Goal: Task Accomplishment & Management: Use online tool/utility

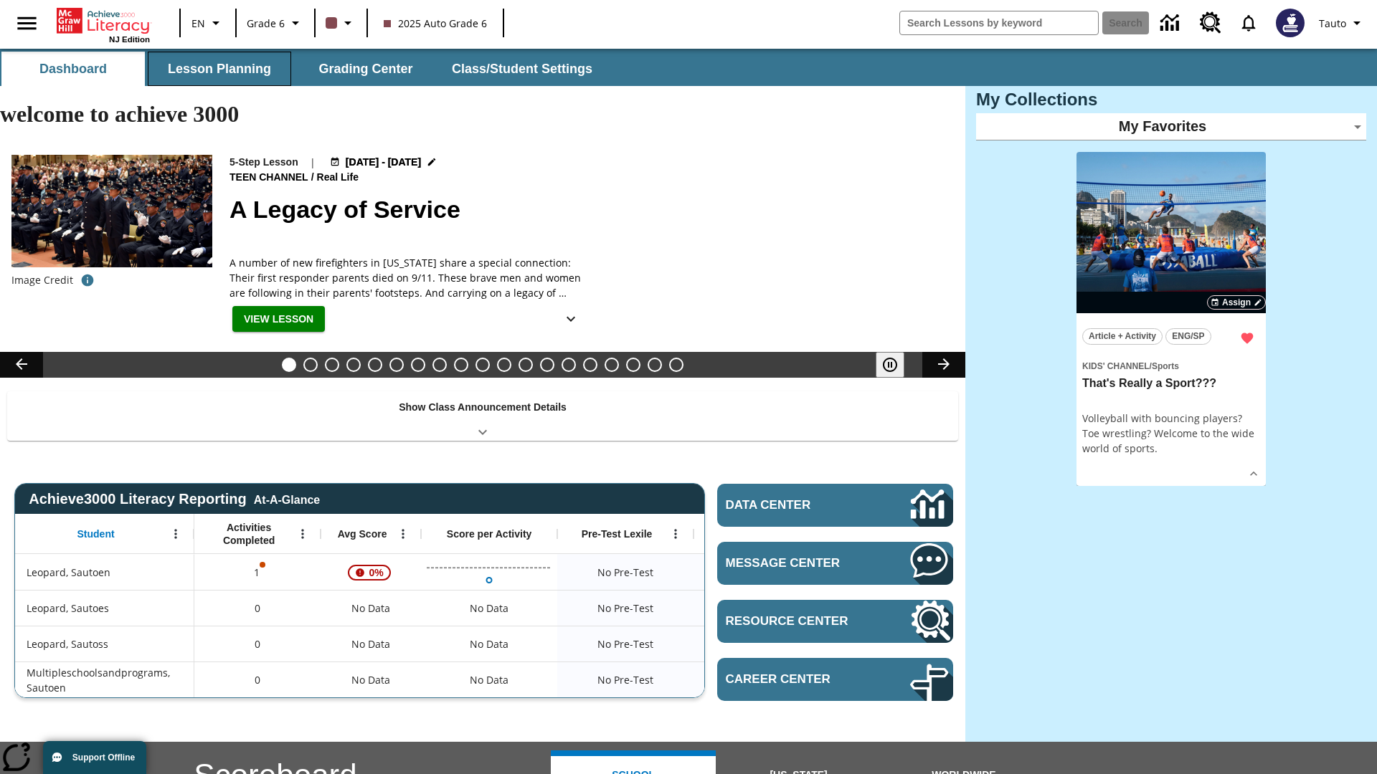
click at [219, 69] on button "Lesson Planning" at bounding box center [219, 69] width 143 height 34
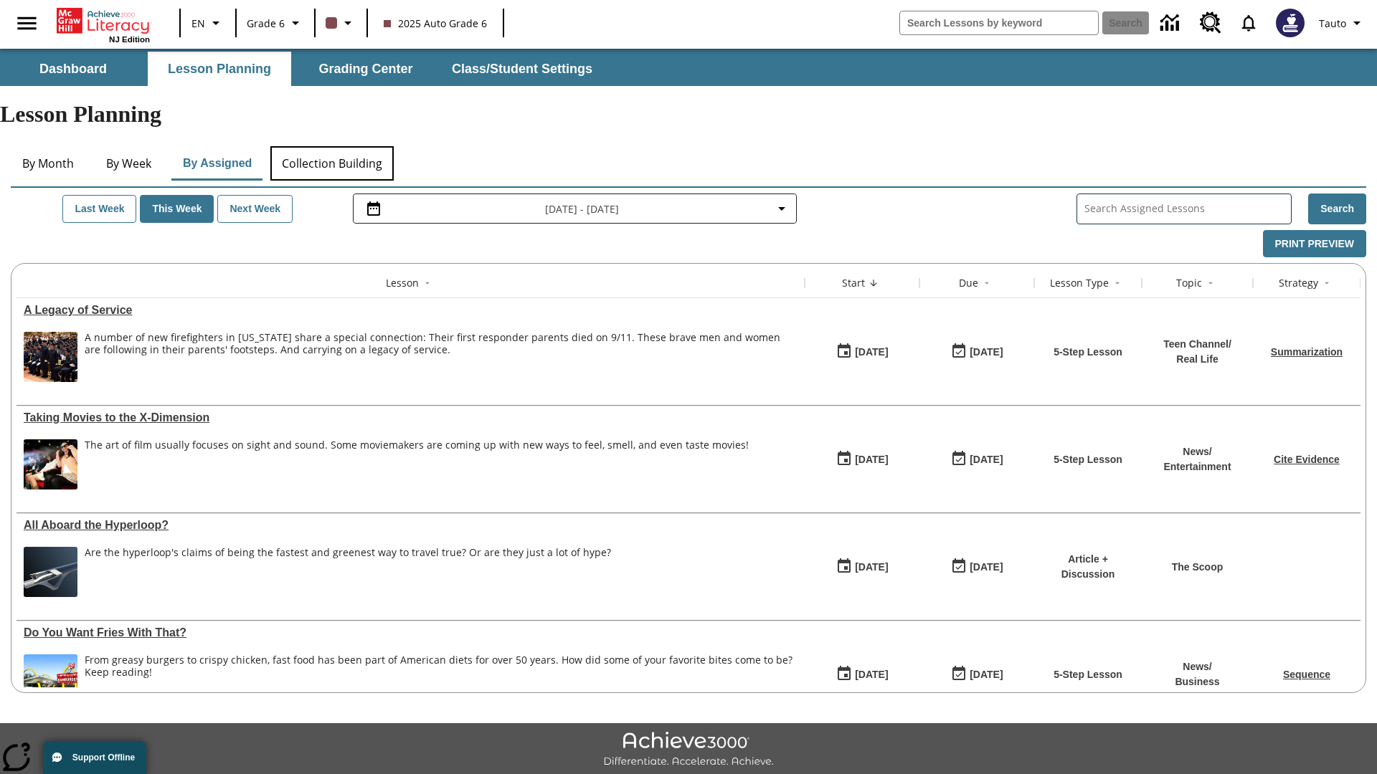
click at [331, 146] on button "Collection Building" at bounding box center [331, 163] width 123 height 34
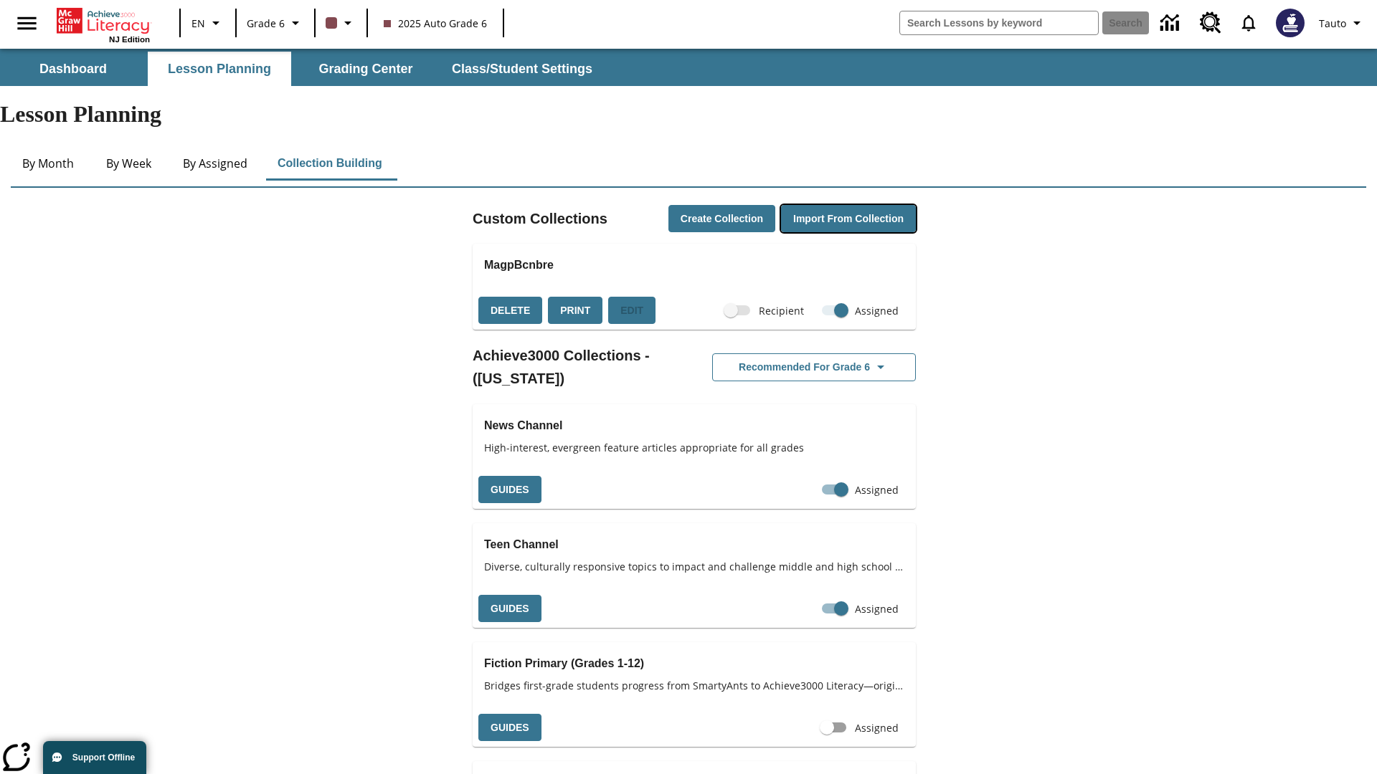
click at [846, 205] on button "Import from Collection" at bounding box center [848, 219] width 135 height 28
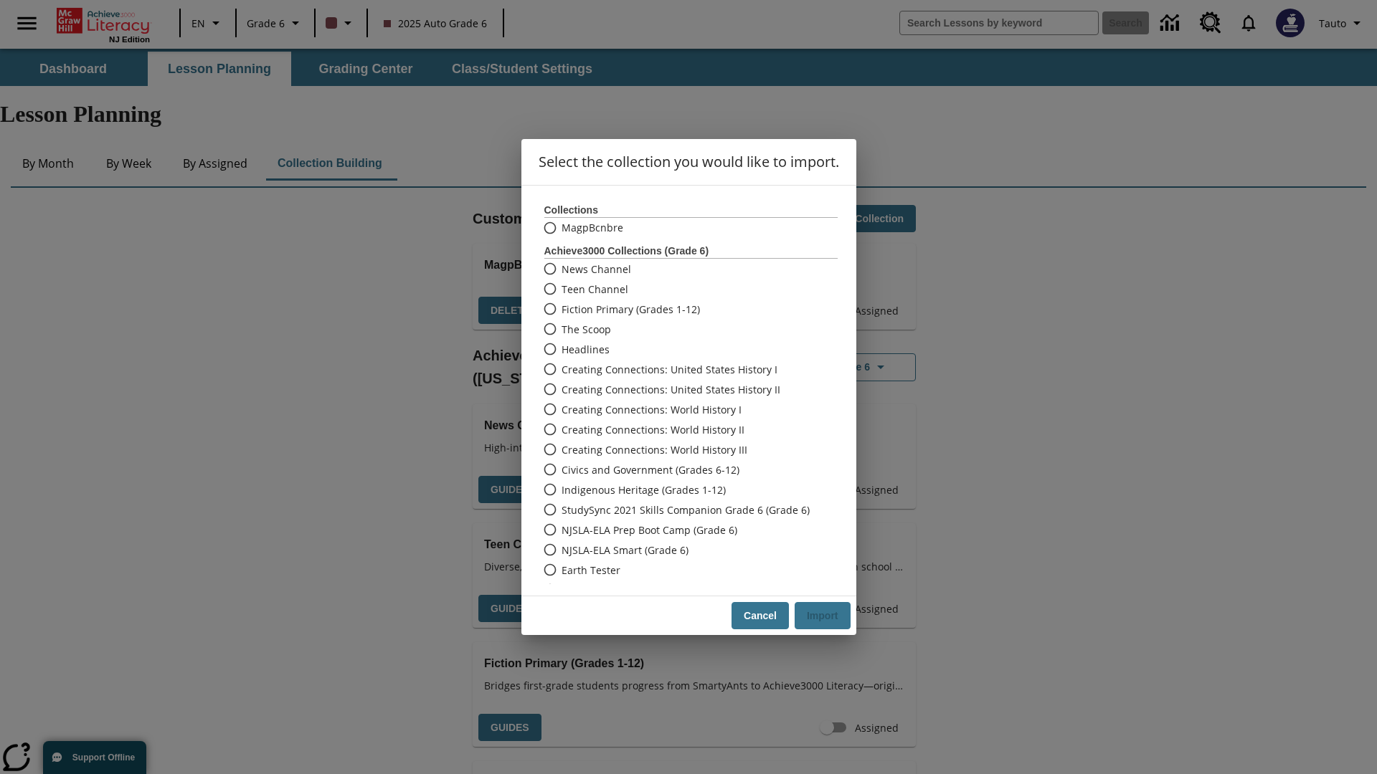
click at [680, 349] on label "Headlines" at bounding box center [681, 349] width 290 height 20
click at [561, 349] on input "Headlines" at bounding box center [548, 349] width 25 height 20
radio input "true"
click at [821, 616] on button "Import" at bounding box center [822, 616] width 56 height 28
